Goal: Task Accomplishment & Management: Use online tool/utility

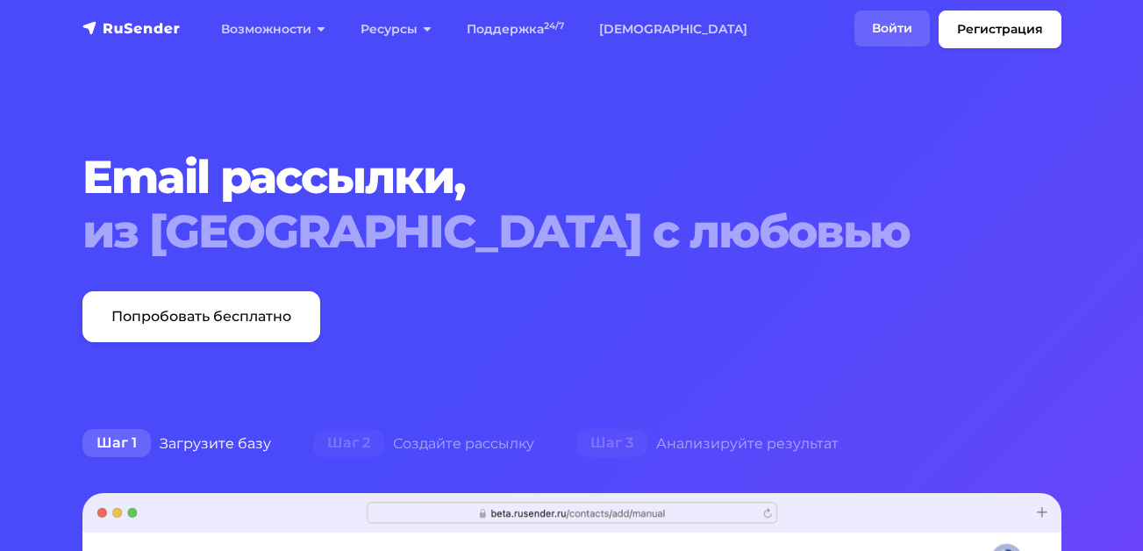
click at [872, 25] on link "Войти" at bounding box center [892, 29] width 75 height 36
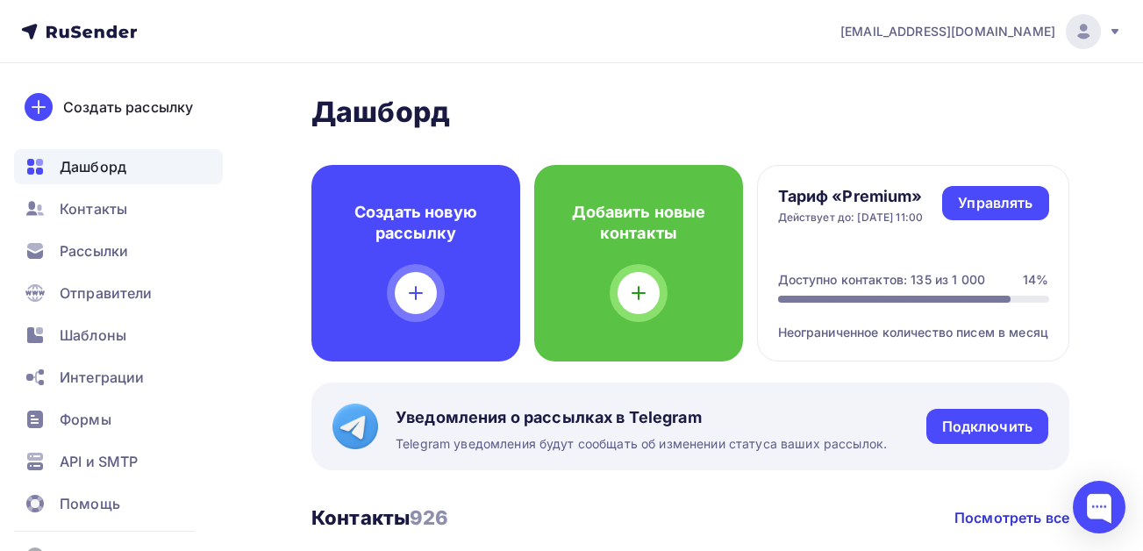
scroll to position [88, 0]
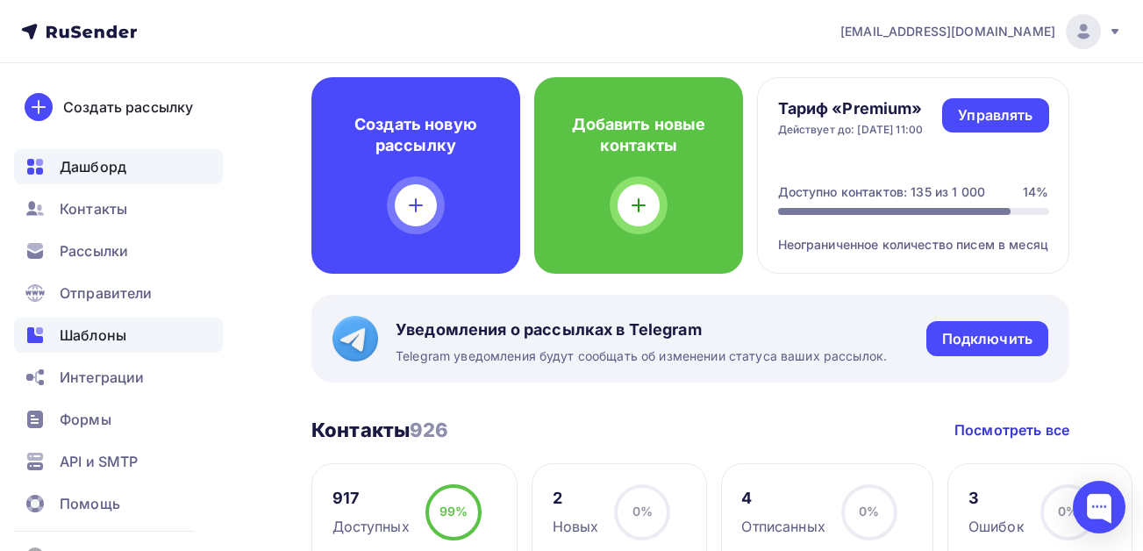
click at [70, 340] on span "Шаблоны" at bounding box center [93, 335] width 67 height 21
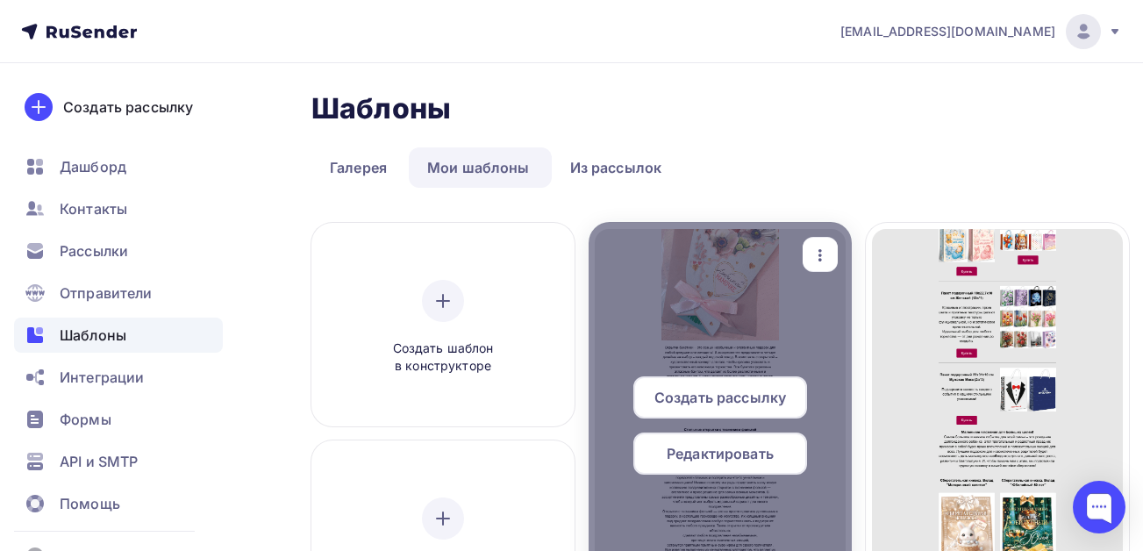
click at [817, 254] on icon "button" at bounding box center [820, 255] width 21 height 21
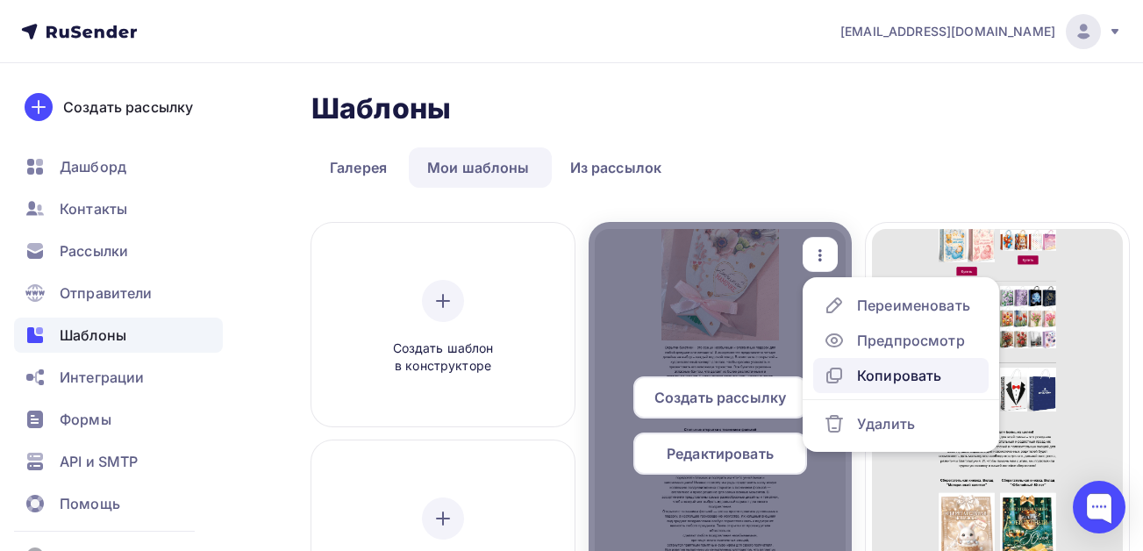
click at [859, 383] on div "Копировать" at bounding box center [899, 375] width 84 height 21
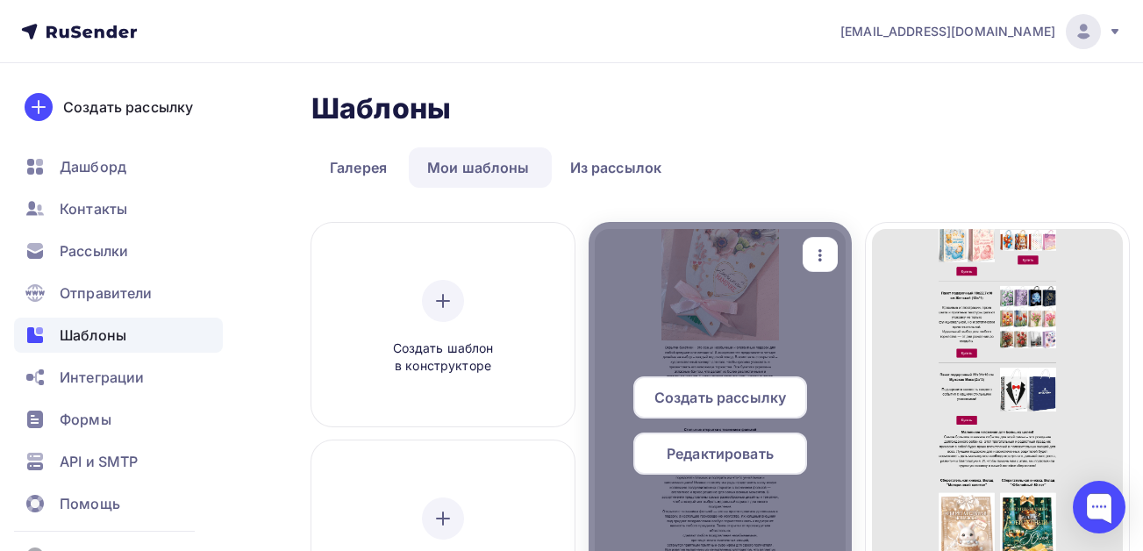
click at [828, 246] on icon "button" at bounding box center [820, 255] width 21 height 21
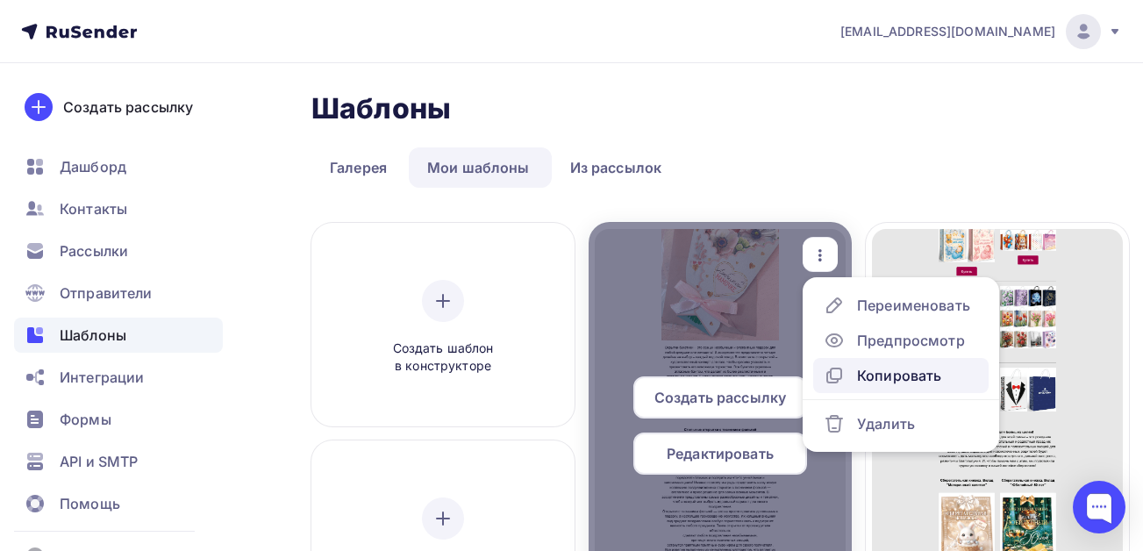
click at [870, 382] on div "Копировать" at bounding box center [899, 375] width 84 height 21
